Goal: Task Accomplishment & Management: Manage account settings

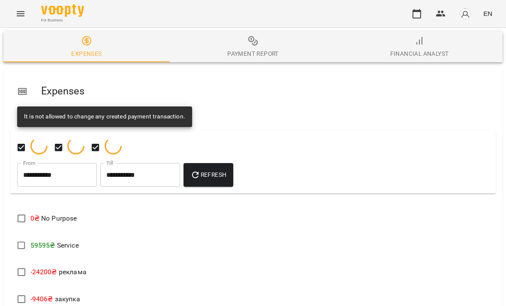
click at [418, 16] on icon "button" at bounding box center [416, 14] width 10 height 10
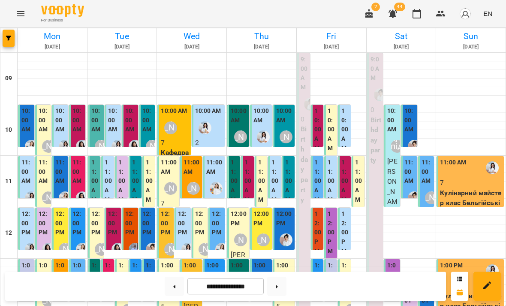
click at [280, 286] on button at bounding box center [276, 285] width 19 height 19
type input "**********"
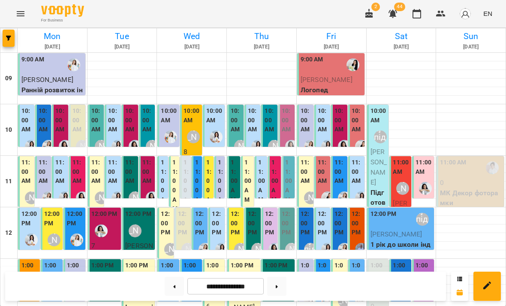
scroll to position [37, 0]
click at [174, 158] on label "11:00 AM" at bounding box center [174, 185] width 5 height 55
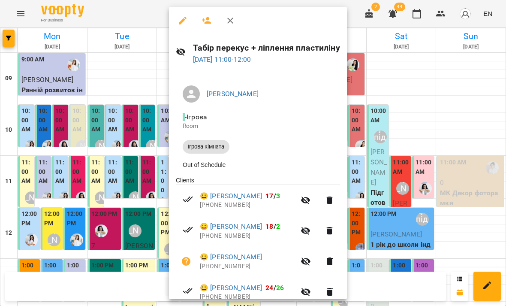
click at [383, 188] on div at bounding box center [253, 153] width 506 height 306
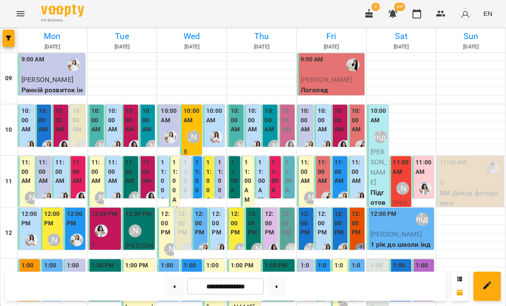
scroll to position [60, 0]
click at [165, 243] on div "[PERSON_NAME]" at bounding box center [170, 249] width 13 height 13
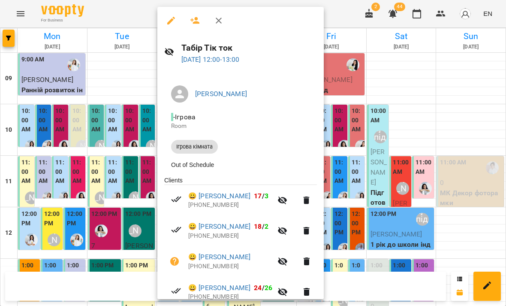
click at [396, 109] on div at bounding box center [253, 153] width 506 height 306
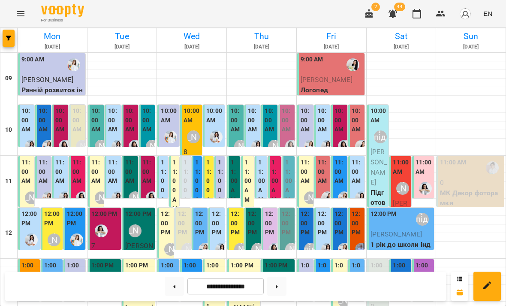
click at [166, 209] on label "12:00 PM" at bounding box center [166, 223] width 11 height 28
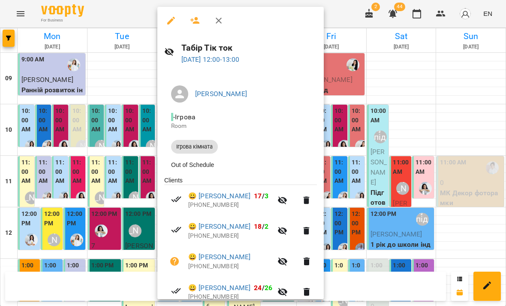
click at [409, 179] on div at bounding box center [253, 153] width 506 height 306
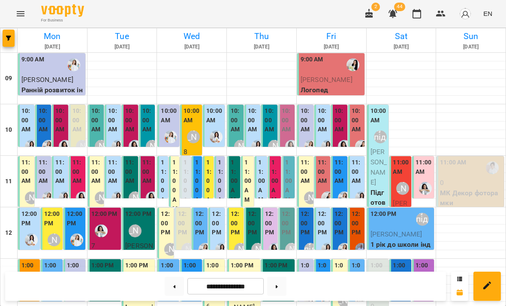
scroll to position [18, 0]
click at [195, 130] on div "[PERSON_NAME]" at bounding box center [193, 136] width 13 height 13
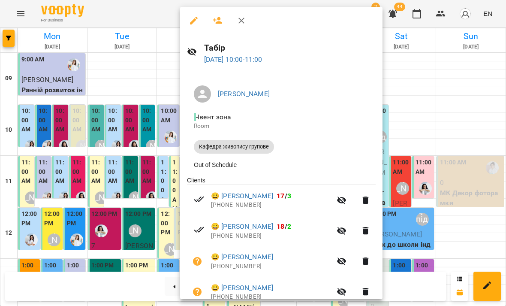
click at [220, 27] on button "button" at bounding box center [217, 20] width 21 height 21
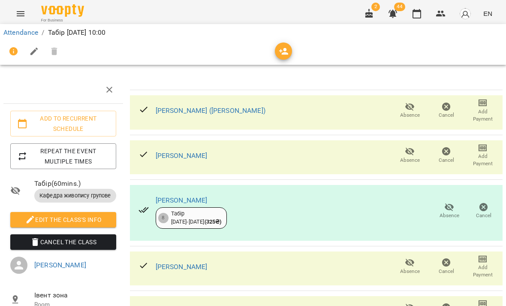
click at [27, 30] on link "Attendance" at bounding box center [20, 32] width 35 height 8
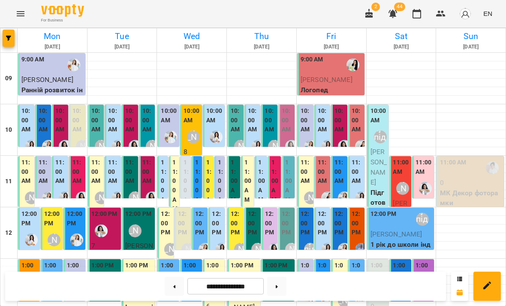
click at [189, 127] on div "[PERSON_NAME]" at bounding box center [193, 137] width 20 height 20
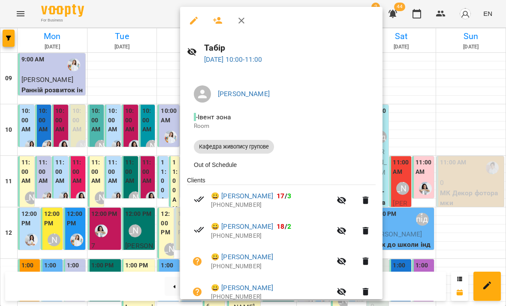
click at [219, 20] on icon "button" at bounding box center [217, 20] width 9 height 7
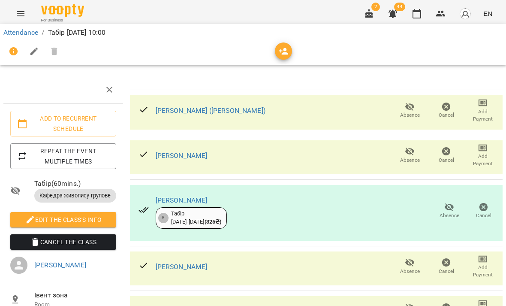
click at [283, 52] on icon "button" at bounding box center [284, 51] width 10 height 10
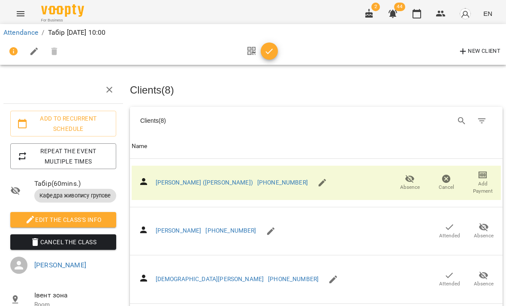
click at [458, 114] on button "Search" at bounding box center [461, 121] width 21 height 21
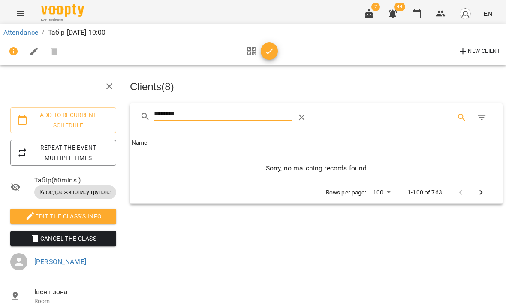
scroll to position [69, 0]
type input "**********"
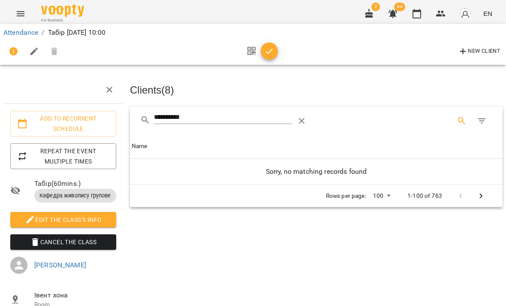
scroll to position [0, 0]
click at [305, 116] on icon "Table Toolbar" at bounding box center [302, 121] width 10 height 10
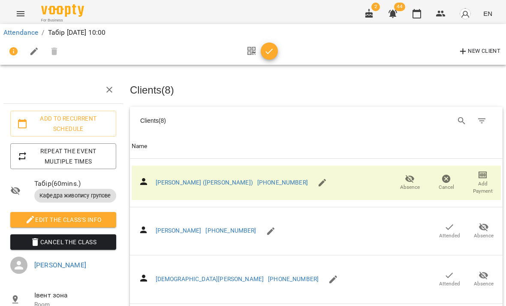
click at [458, 116] on icon "Search" at bounding box center [461, 121] width 10 height 10
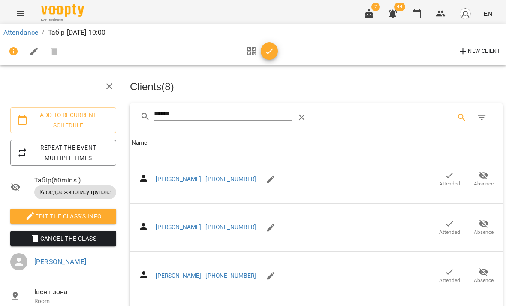
scroll to position [604, 0]
type input "******"
